Goal: Information Seeking & Learning: Learn about a topic

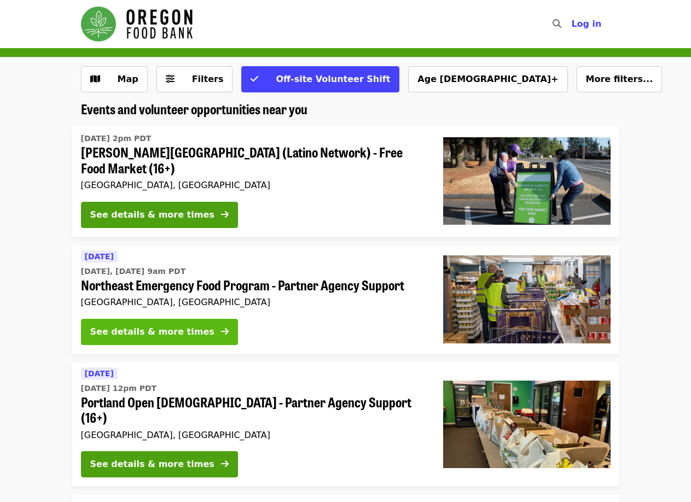
click at [152, 326] on div "See details & more times" at bounding box center [152, 331] width 124 height 13
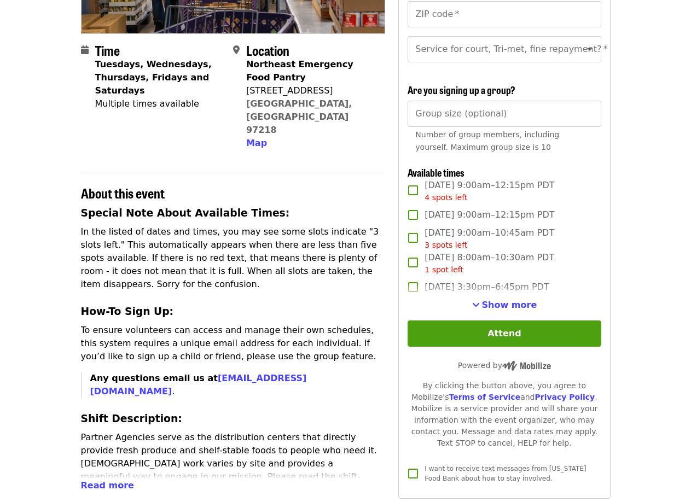
scroll to position [55, 0]
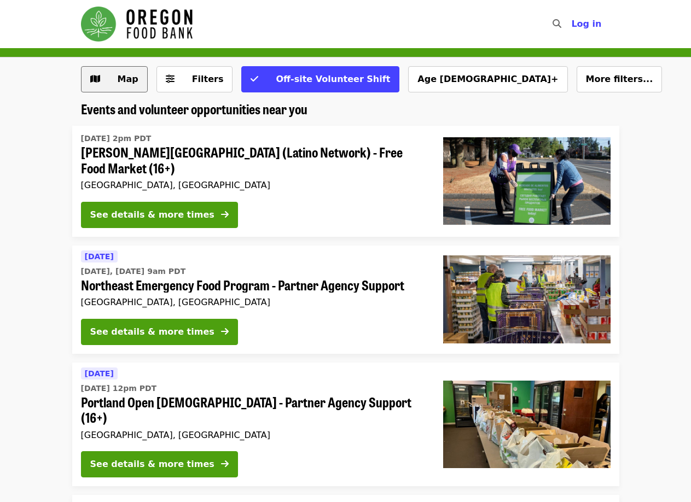
click at [113, 80] on span "Map" at bounding box center [123, 79] width 32 height 13
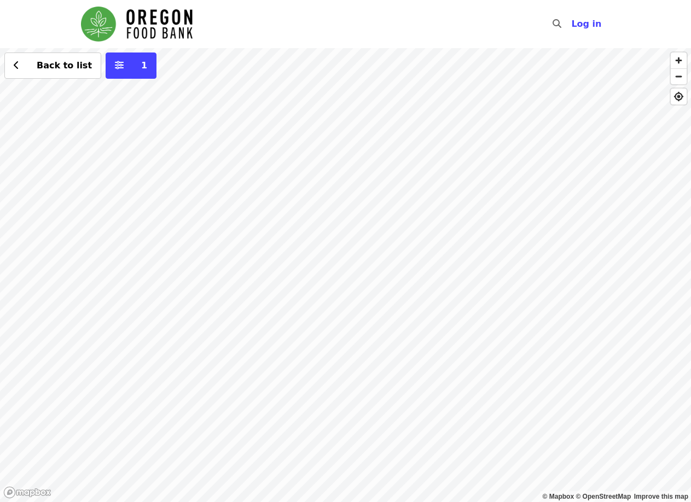
click at [353, 149] on div "Back to list 1" at bounding box center [345, 275] width 691 height 454
drag, startPoint x: 236, startPoint y: 260, endPoint x: 286, endPoint y: 260, distance: 50.3
click at [286, 260] on div "Back to list 1" at bounding box center [345, 275] width 691 height 454
drag, startPoint x: 407, startPoint y: 280, endPoint x: 234, endPoint y: 311, distance: 175.6
click at [234, 311] on div "Back to list 1" at bounding box center [345, 275] width 691 height 454
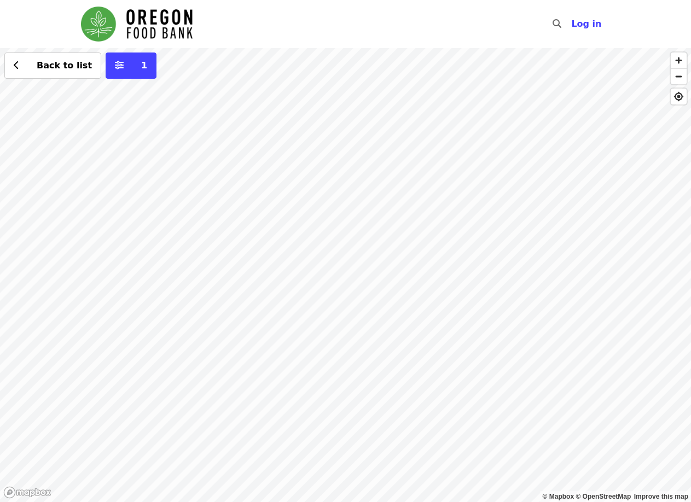
click at [538, 271] on div "Back to list 1" at bounding box center [345, 275] width 691 height 454
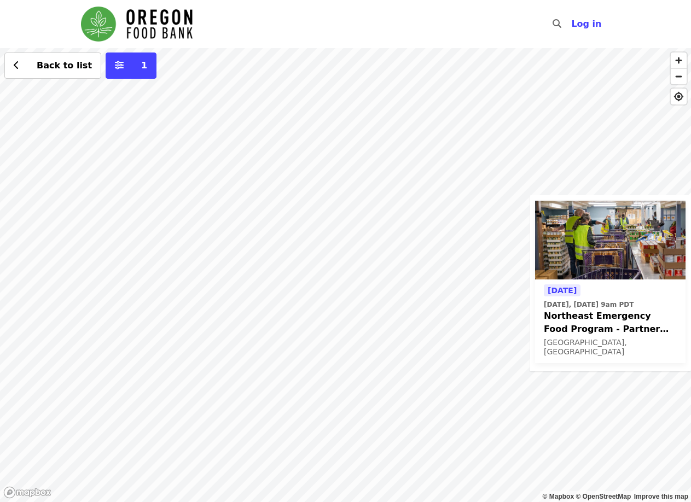
drag, startPoint x: 260, startPoint y: 372, endPoint x: 683, endPoint y: 371, distance: 422.8
click at [683, 371] on div "Today Today, Aug 14 @ 9am PDT Northeast Emergency Food Program - Partner Agency…" at bounding box center [345, 275] width 691 height 454
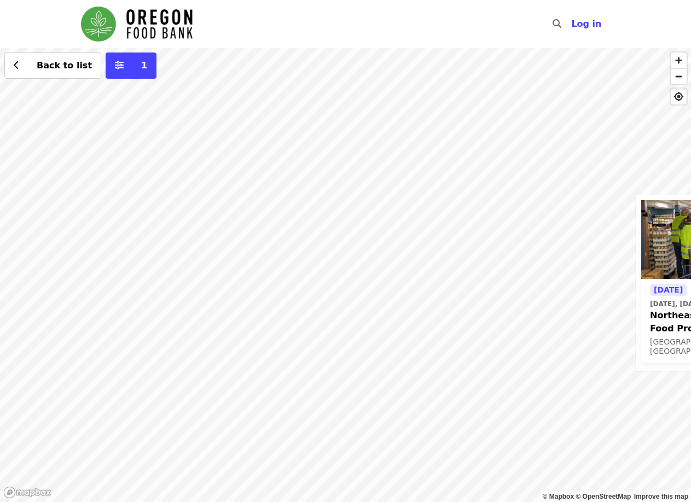
click at [147, 273] on div "Today Today, Aug 14 @ 9am PDT Northeast Emergency Food Program - Partner Agency…" at bounding box center [345, 275] width 691 height 454
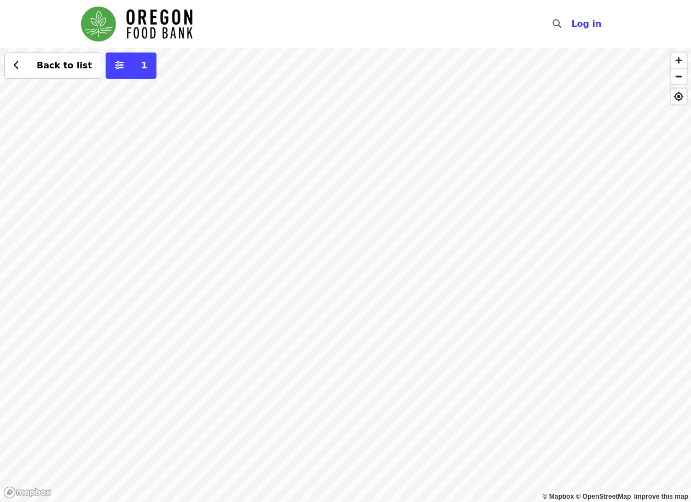
drag, startPoint x: 558, startPoint y: 328, endPoint x: 216, endPoint y: 247, distance: 351.3
click at [22, 343] on div "Fri, Sep 19 @ 2pm PDT Rigler Elementary School (Latino Network) - Free Food Mar…" at bounding box center [345, 275] width 691 height 454
drag, startPoint x: 352, startPoint y: 229, endPoint x: 196, endPoint y: 295, distance: 169.9
click at [120, 324] on div "Fri, Sep 19 @ 2pm PDT Rigler Elementary School (Latino Network) - Free Food Mar…" at bounding box center [345, 275] width 691 height 454
drag, startPoint x: 273, startPoint y: 272, endPoint x: 284, endPoint y: 320, distance: 49.0
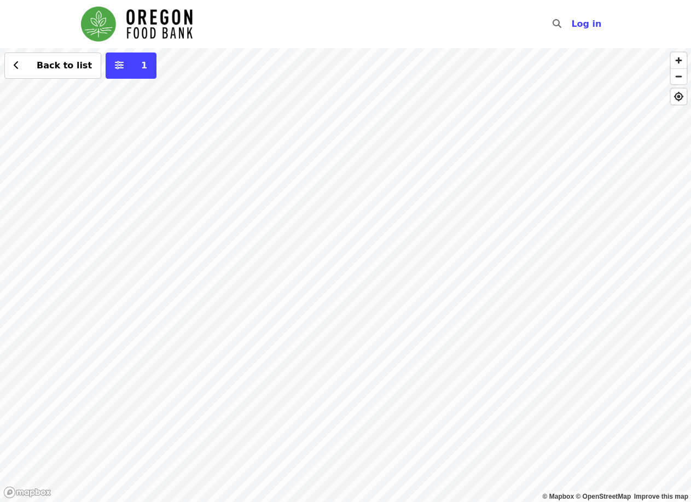
click at [284, 320] on div "Fri, Sep 19 @ 2pm PDT Rigler Elementary School (Latino Network) - Free Food Mar…" at bounding box center [345, 275] width 691 height 454
drag, startPoint x: 263, startPoint y: 311, endPoint x: 89, endPoint y: -66, distance: 414.8
click at [89, 0] on html "Skip to content ​ Log in © Mapbox © OpenStreetMap Improve this map Fri, Sep 19 …" at bounding box center [345, 251] width 691 height 502
drag, startPoint x: 256, startPoint y: 279, endPoint x: 279, endPoint y: 267, distance: 26.2
click at [279, 267] on div "Fri, Sep 19 @ 2pm PDT Rigler Elementary School (Latino Network) - Free Food Mar…" at bounding box center [345, 275] width 691 height 454
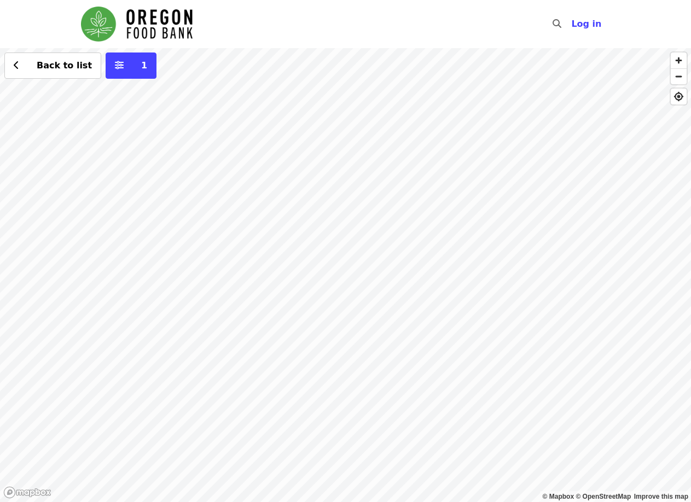
click at [528, 271] on div "Fri, Sep 19 @ 2pm PDT Rigler Elementary School (Latino Network) - Free Food Mar…" at bounding box center [345, 275] width 691 height 454
click at [44, 68] on span "Back to list" at bounding box center [64, 65] width 55 height 10
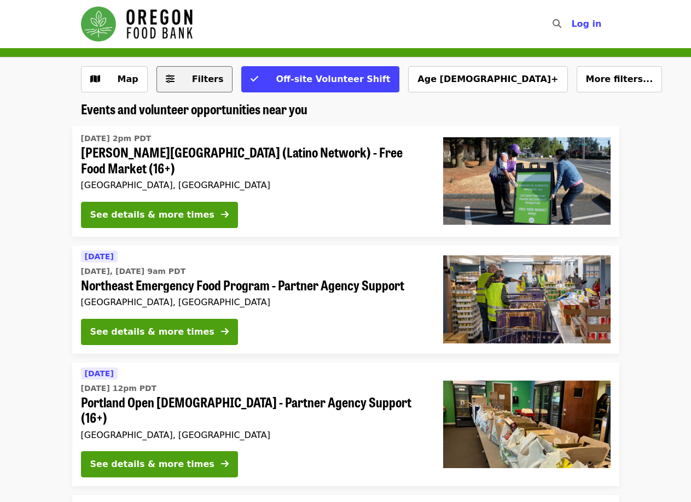
click at [192, 80] on span "Filters" at bounding box center [208, 79] width 32 height 10
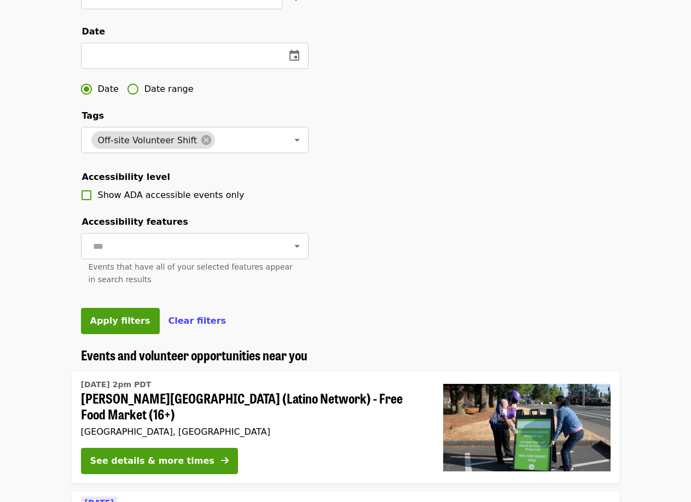
scroll to position [492, 0]
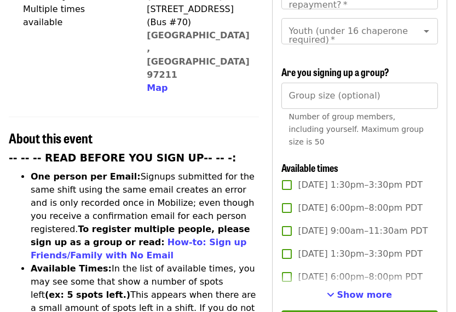
scroll to position [328, 0]
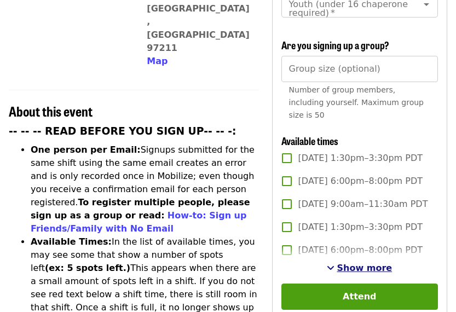
click at [368, 263] on span "Show more" at bounding box center [363, 268] width 55 height 10
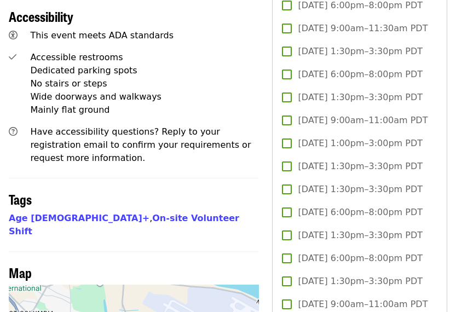
scroll to position [766, 0]
